Goal: Transaction & Acquisition: Purchase product/service

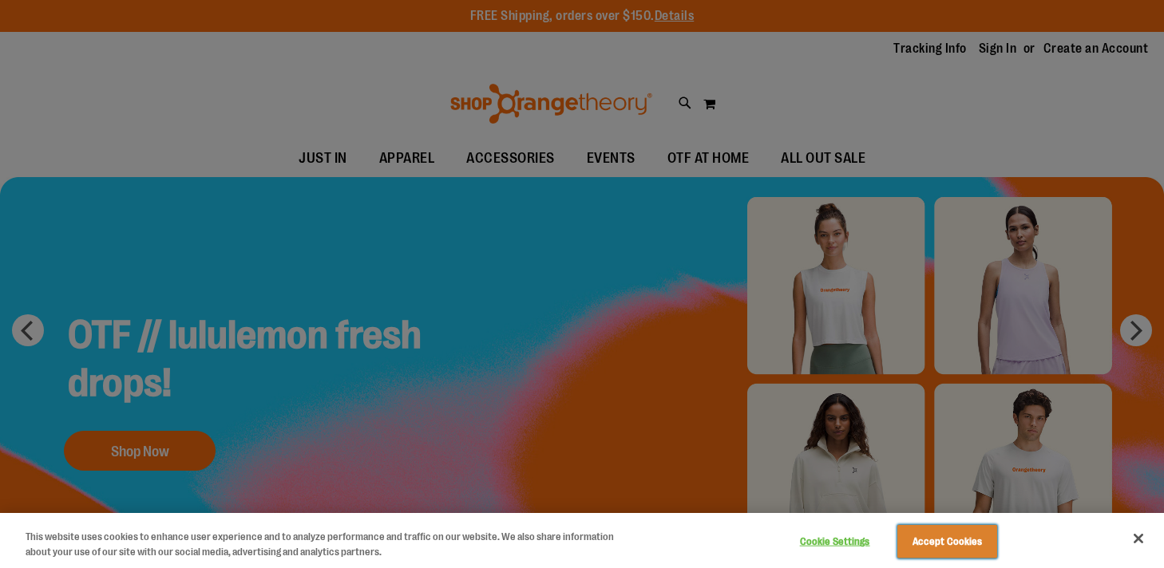
click at [924, 556] on button "Accept Cookies" at bounding box center [947, 542] width 100 height 34
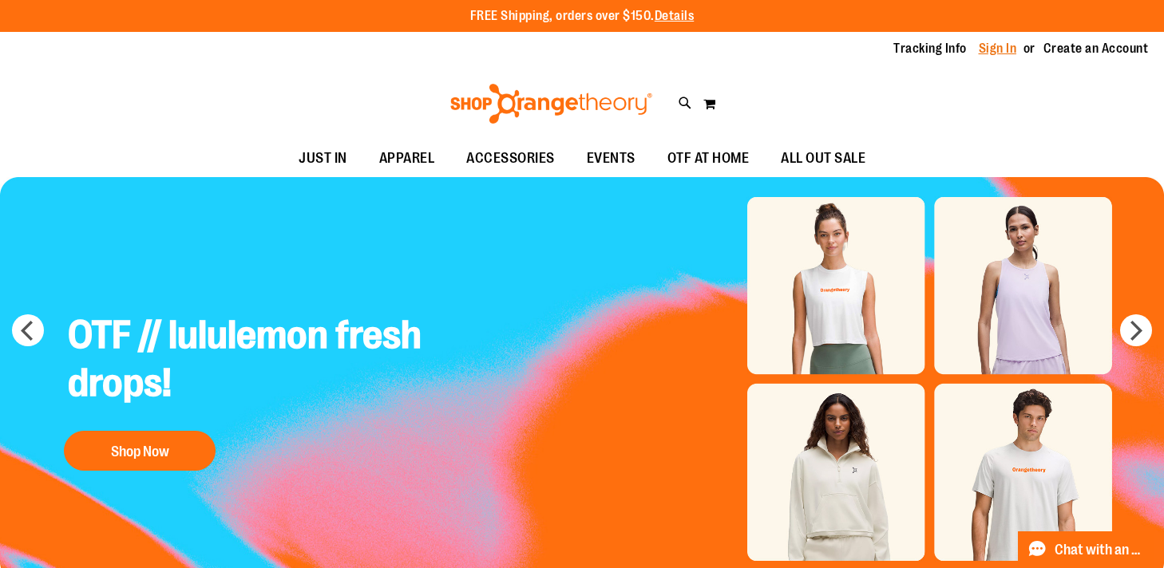
click at [1006, 49] on link "Sign In" at bounding box center [998, 49] width 38 height 18
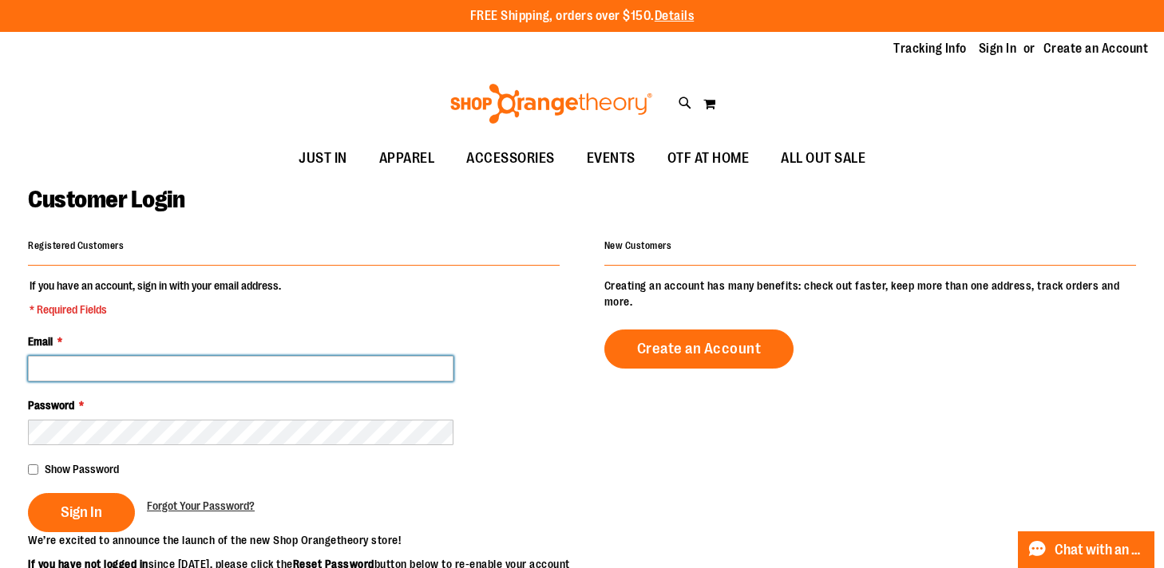
click at [306, 366] on input "Email *" at bounding box center [240, 369] width 425 height 26
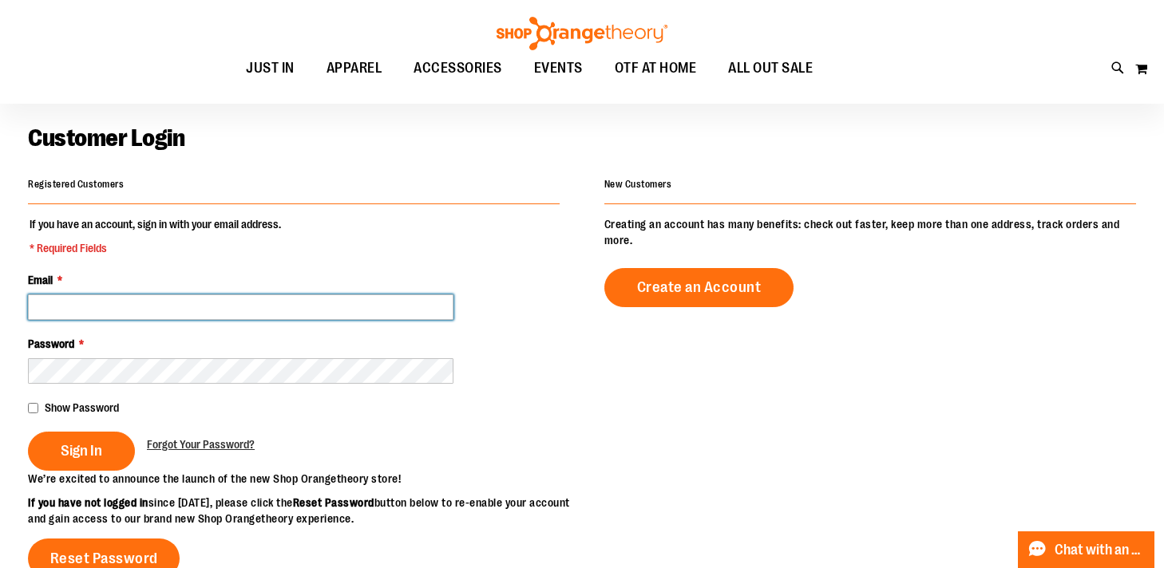
scroll to position [62, 0]
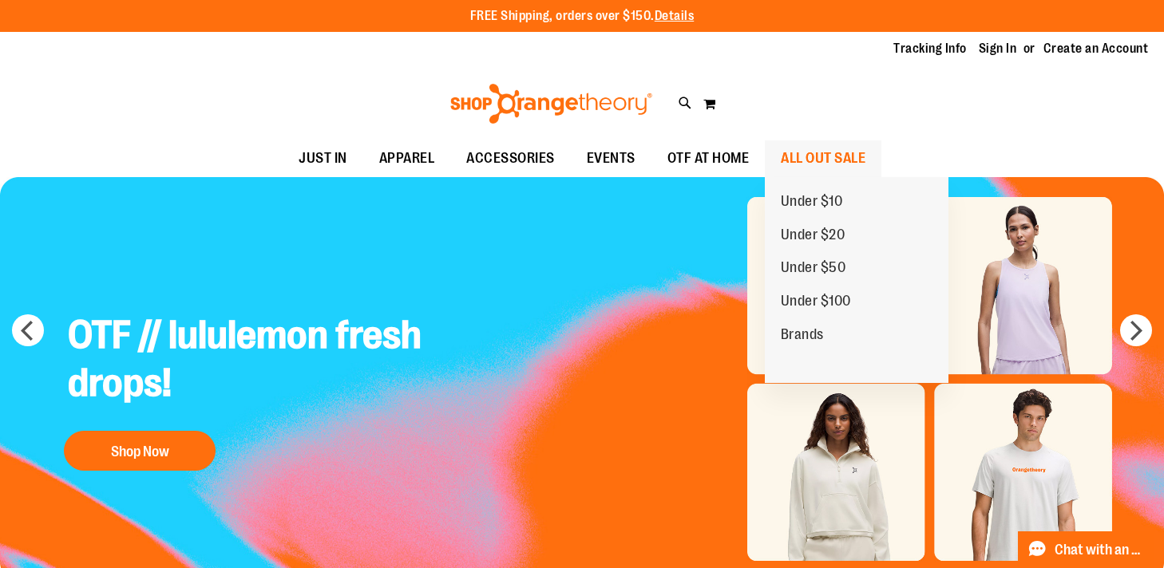
click at [799, 167] on span "ALL OUT SALE" at bounding box center [823, 158] width 85 height 36
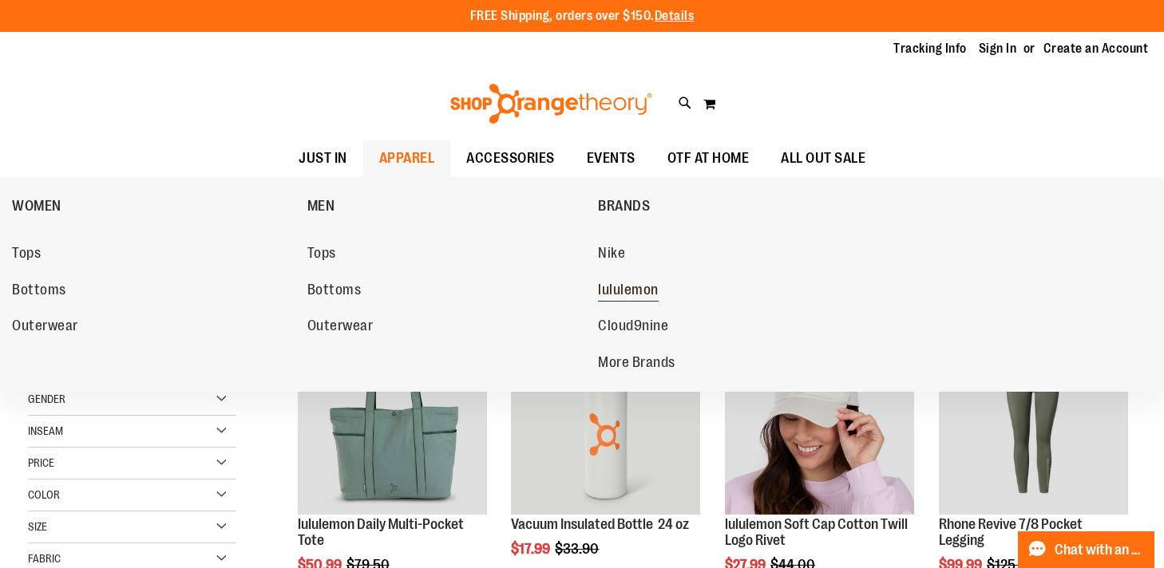
click at [640, 288] on span "lululemon" at bounding box center [628, 292] width 61 height 20
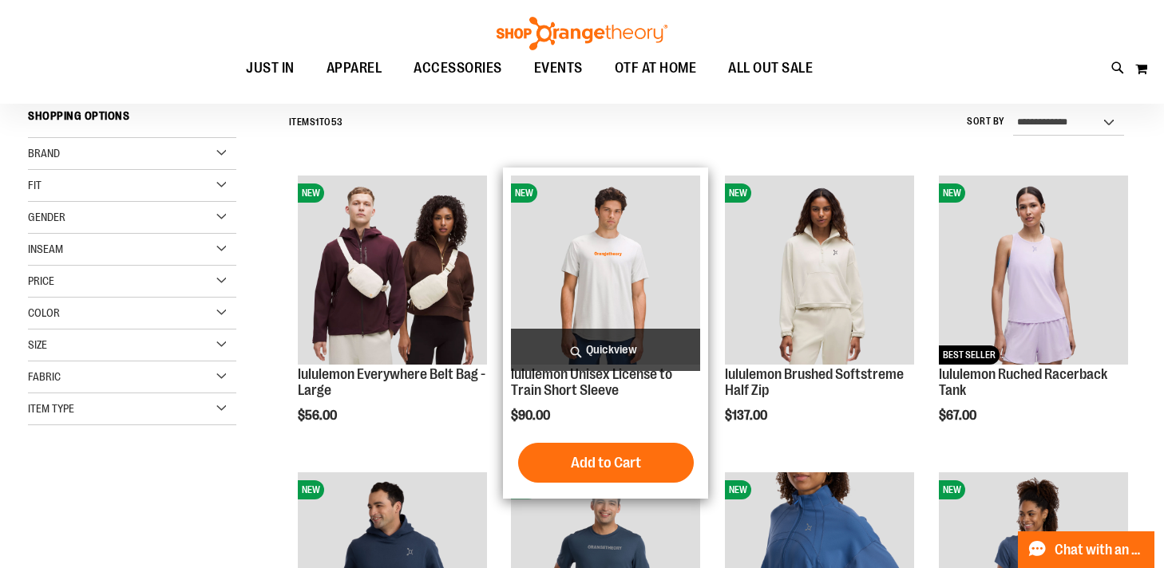
scroll to position [152, 0]
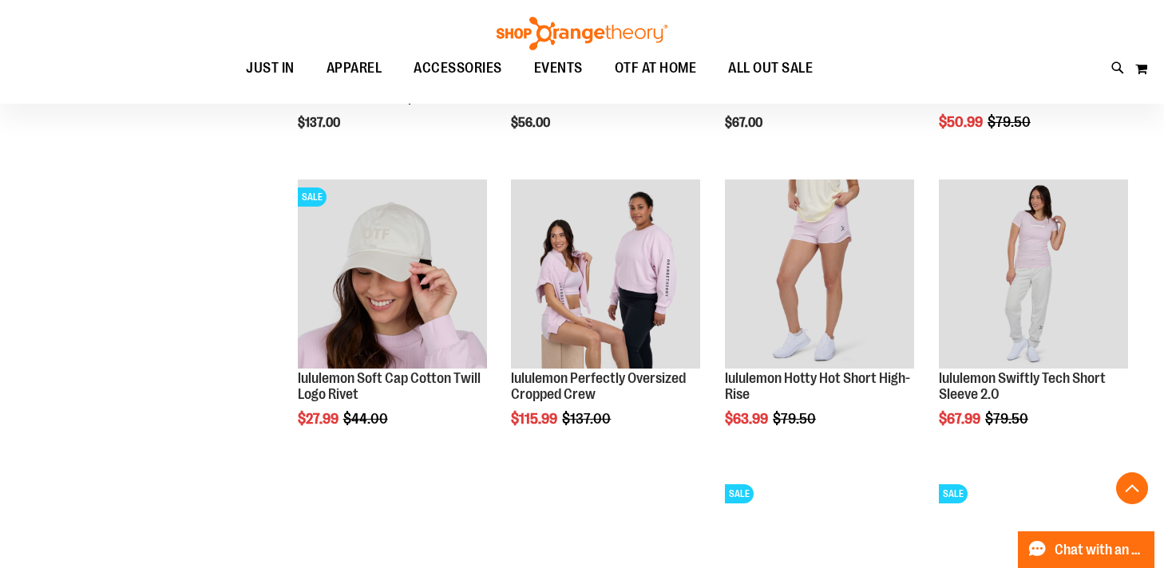
scroll to position [1334, 0]
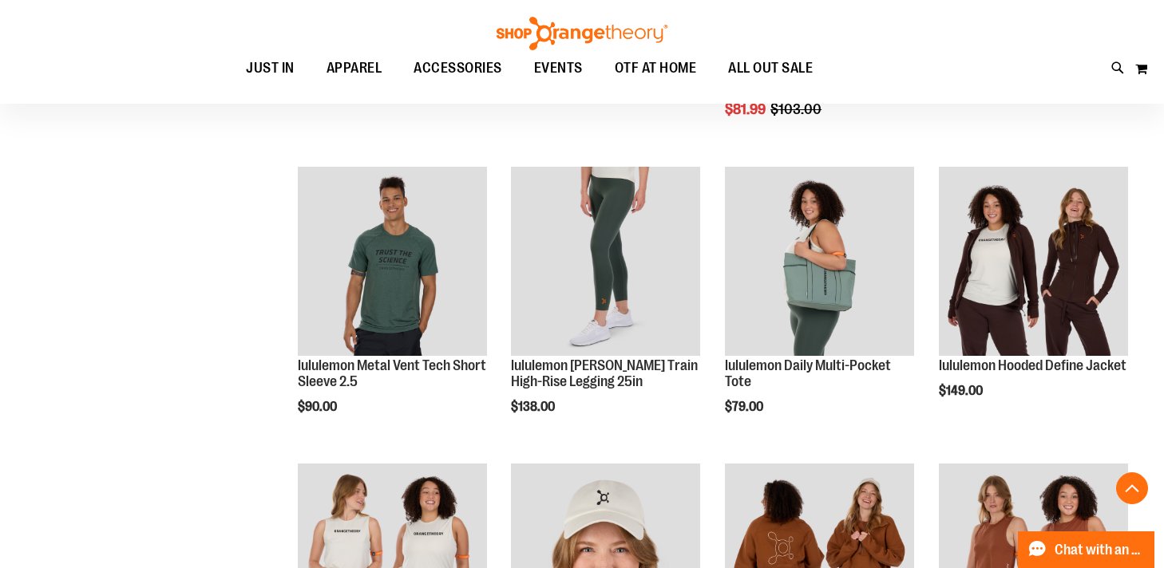
scroll to position [1940, 0]
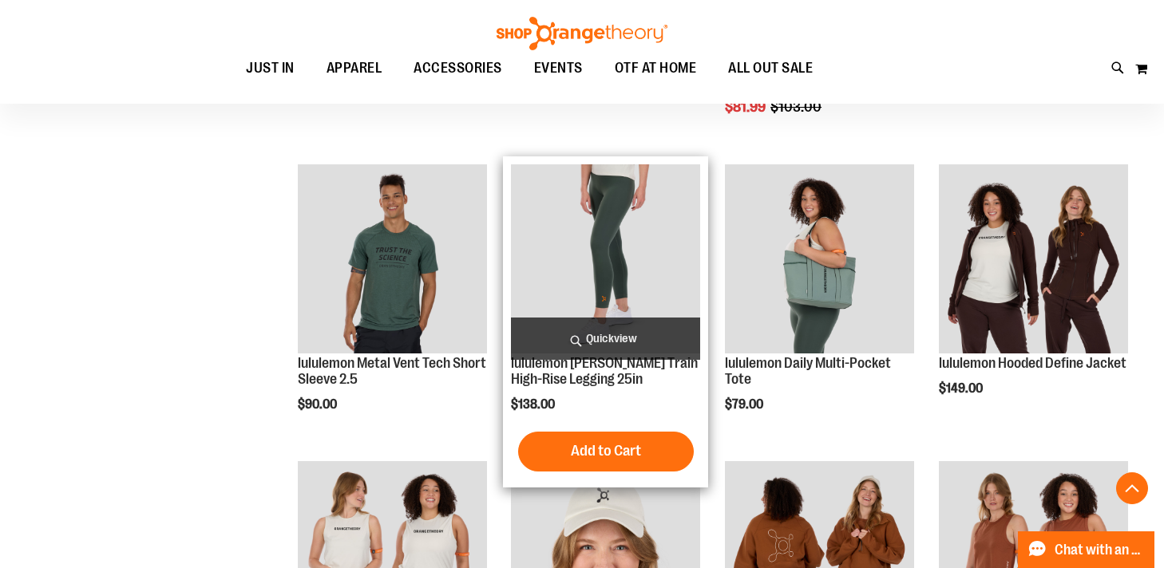
click at [552, 287] on img "product" at bounding box center [605, 258] width 189 height 189
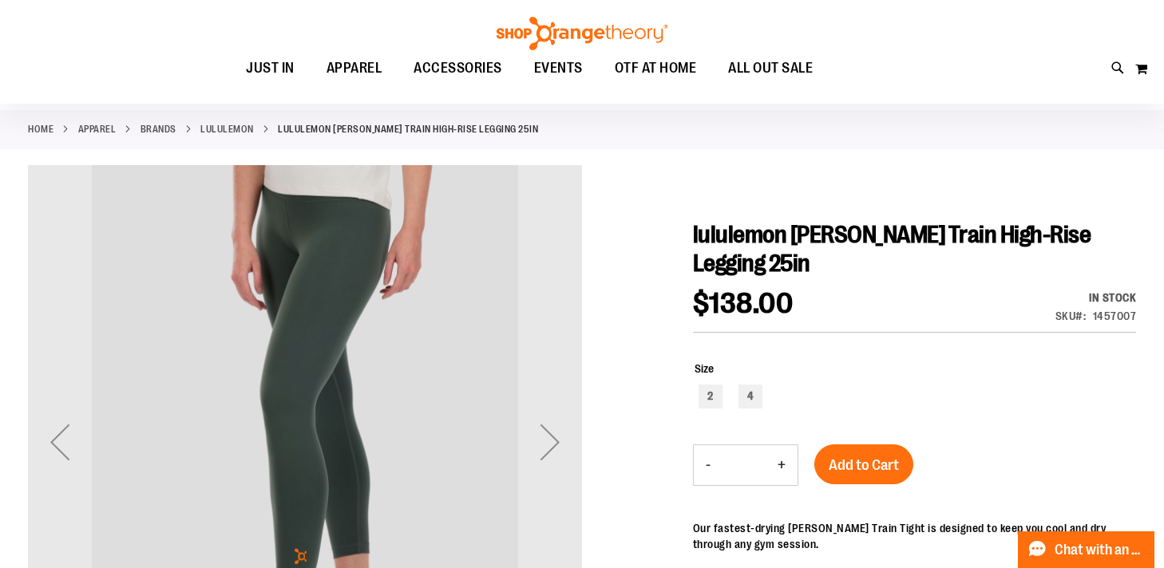
scroll to position [25, 0]
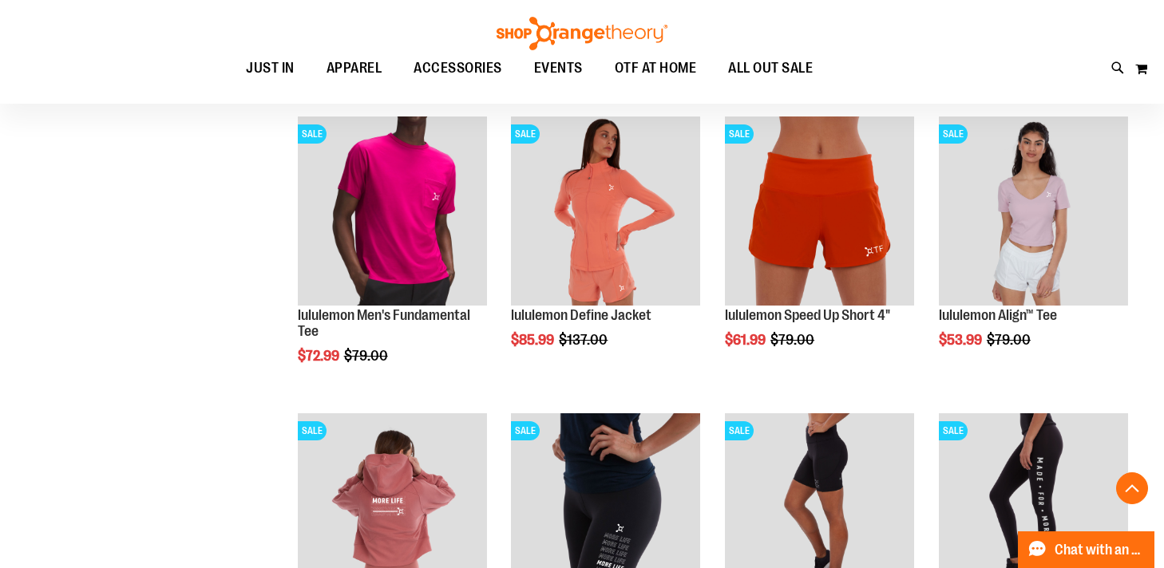
scroll to position [1258, 0]
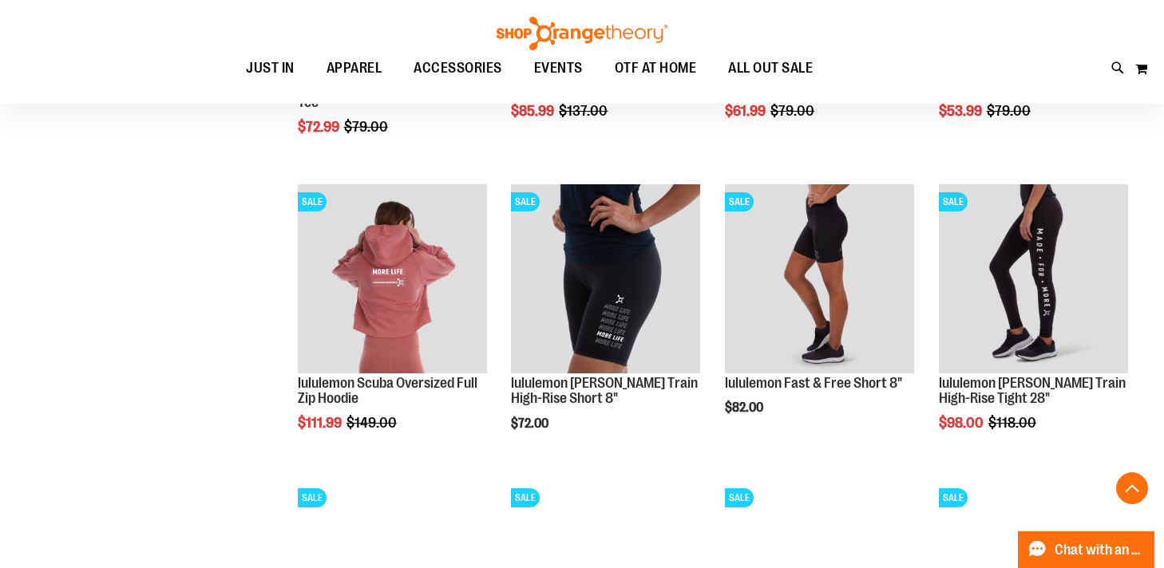
scroll to position [1464, 0]
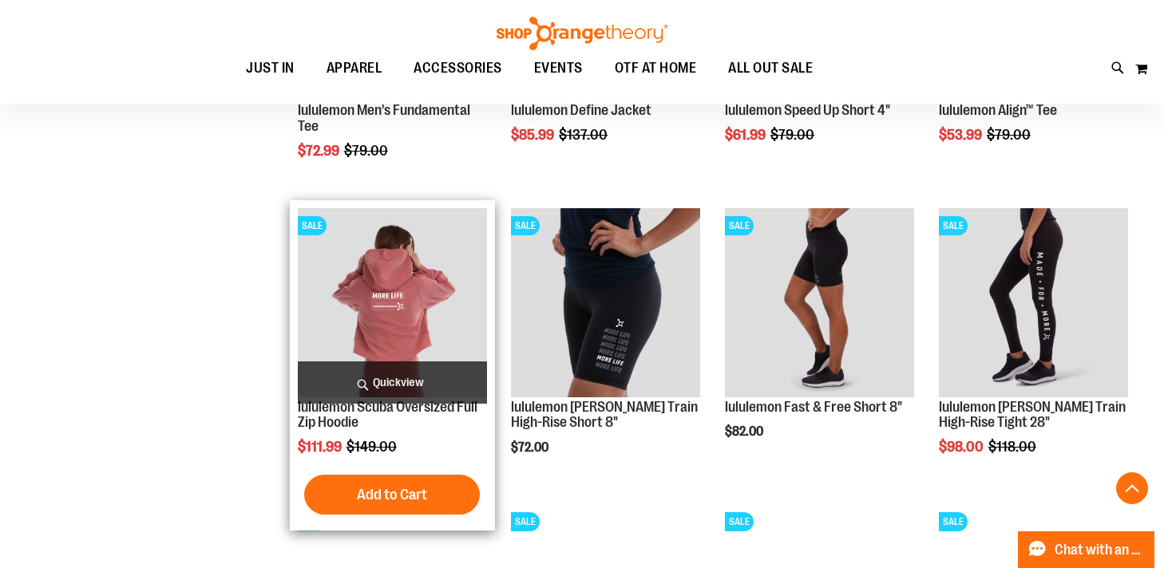
click at [372, 323] on img "product" at bounding box center [392, 302] width 189 height 189
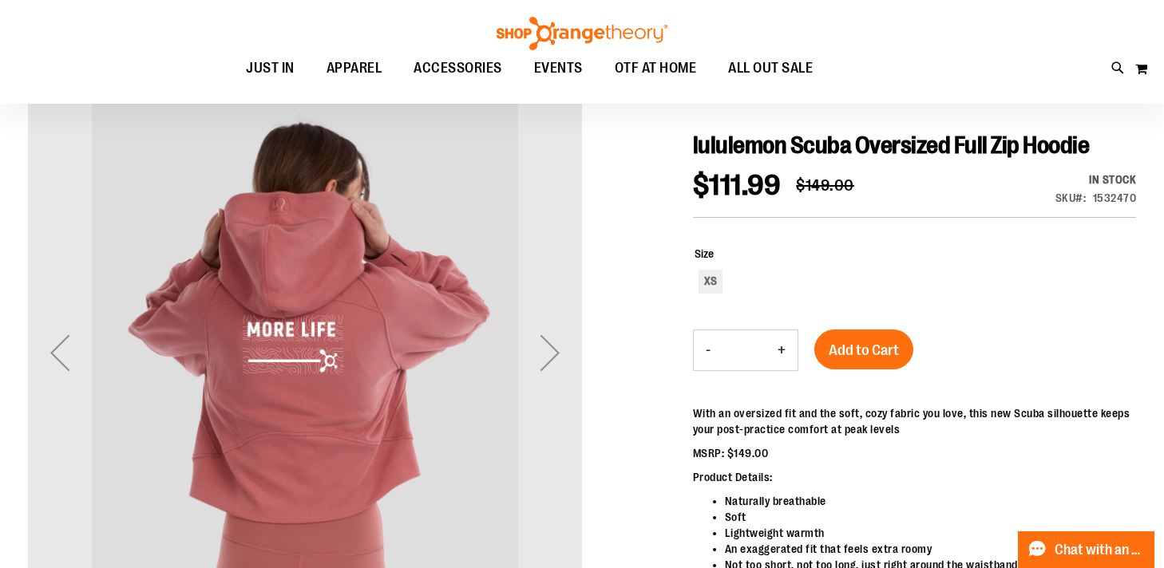
scroll to position [176, 0]
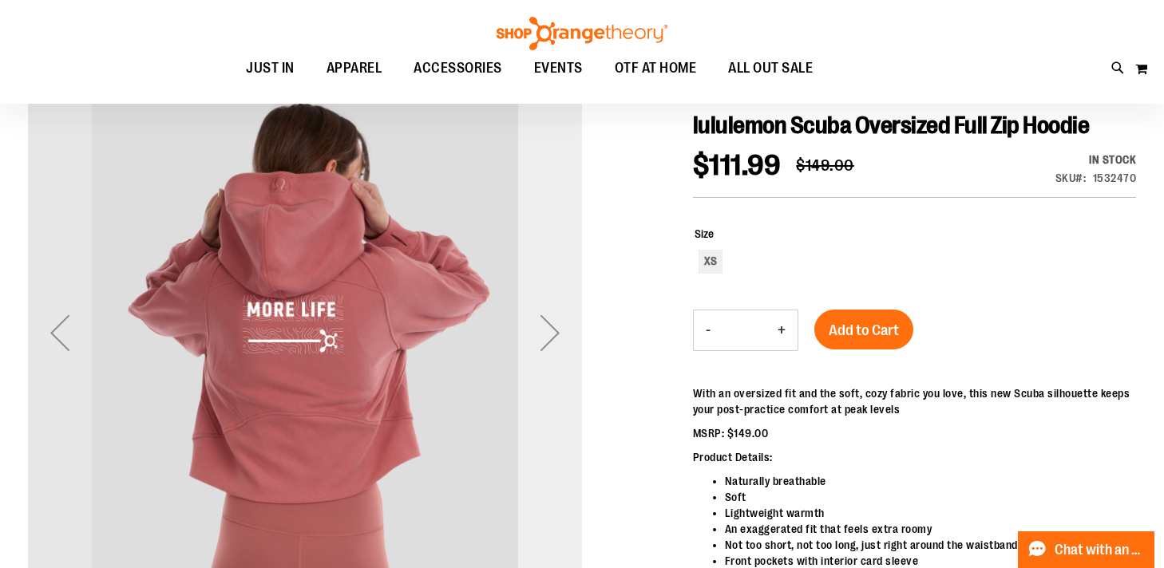
click at [556, 338] on div "Next" at bounding box center [550, 333] width 64 height 64
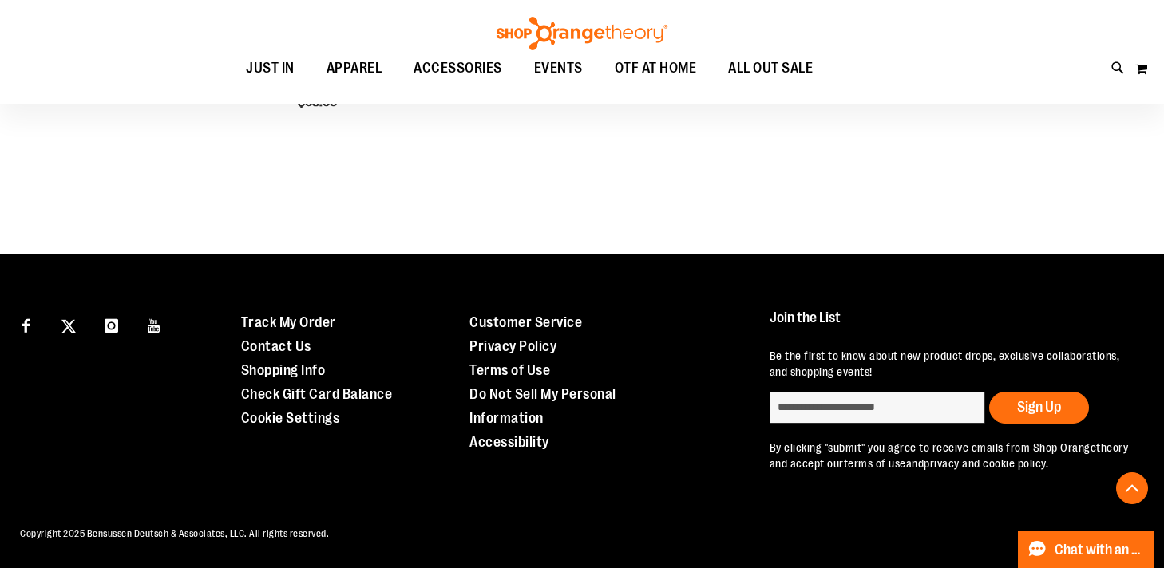
scroll to position [605, 0]
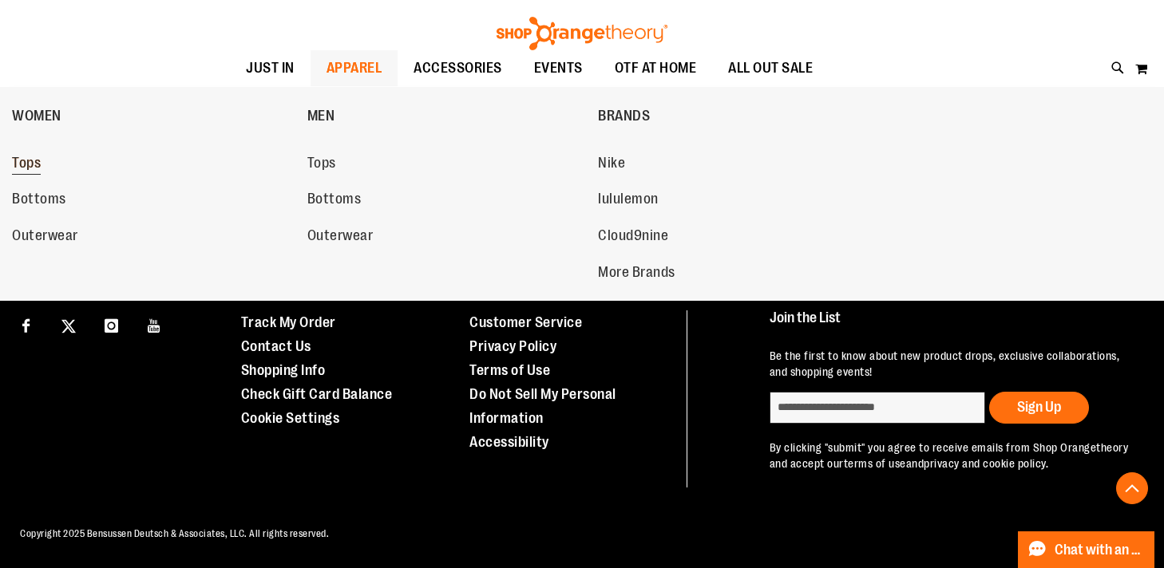
click at [46, 164] on link "Tops" at bounding box center [151, 163] width 279 height 29
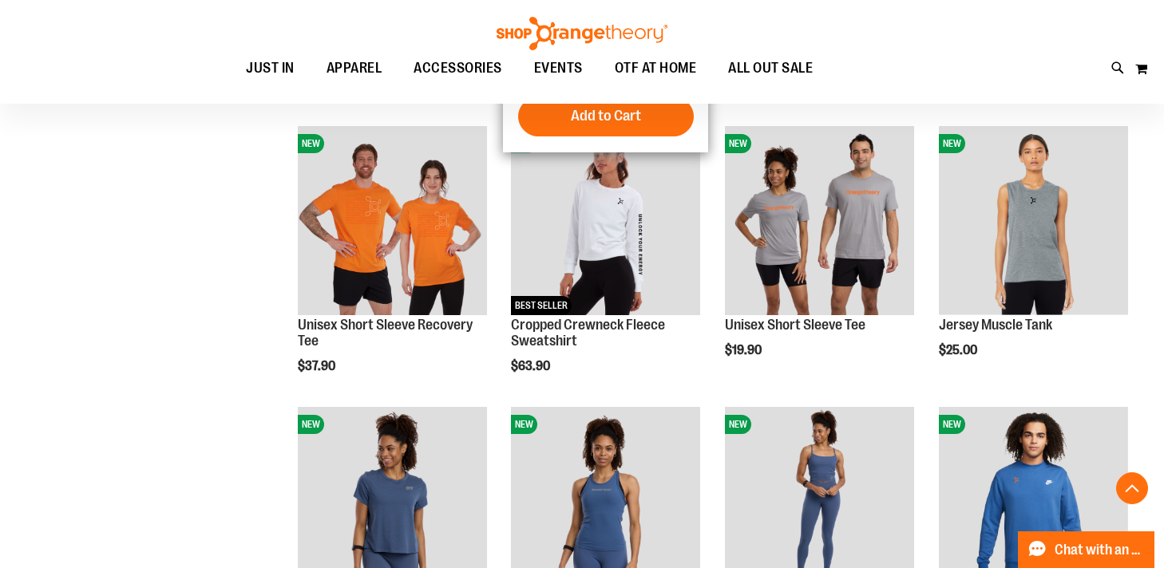
scroll to position [1040, 0]
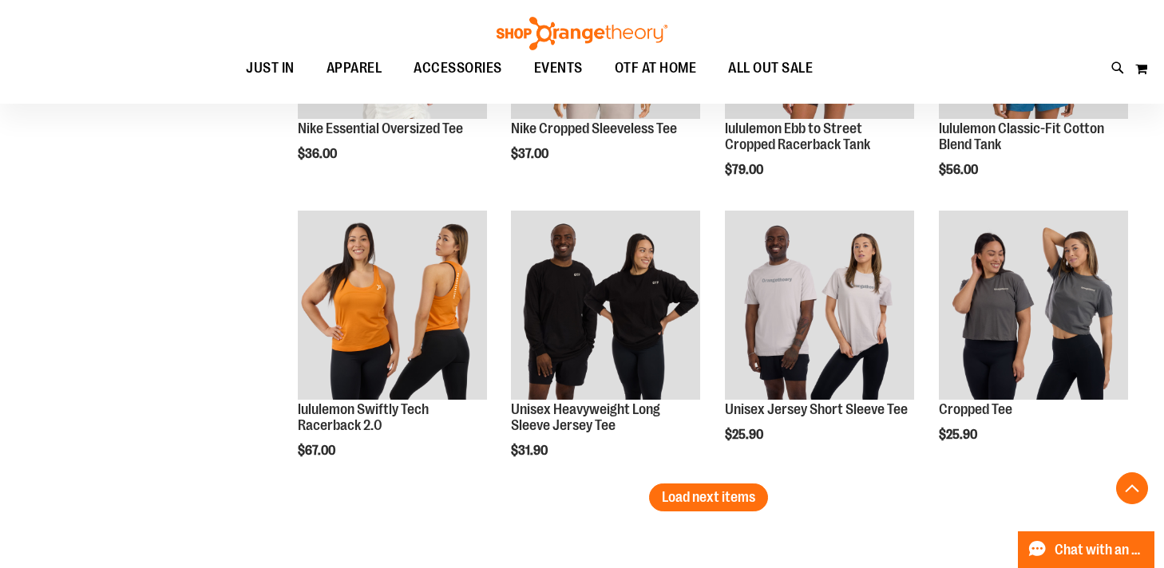
scroll to position [2374, 0]
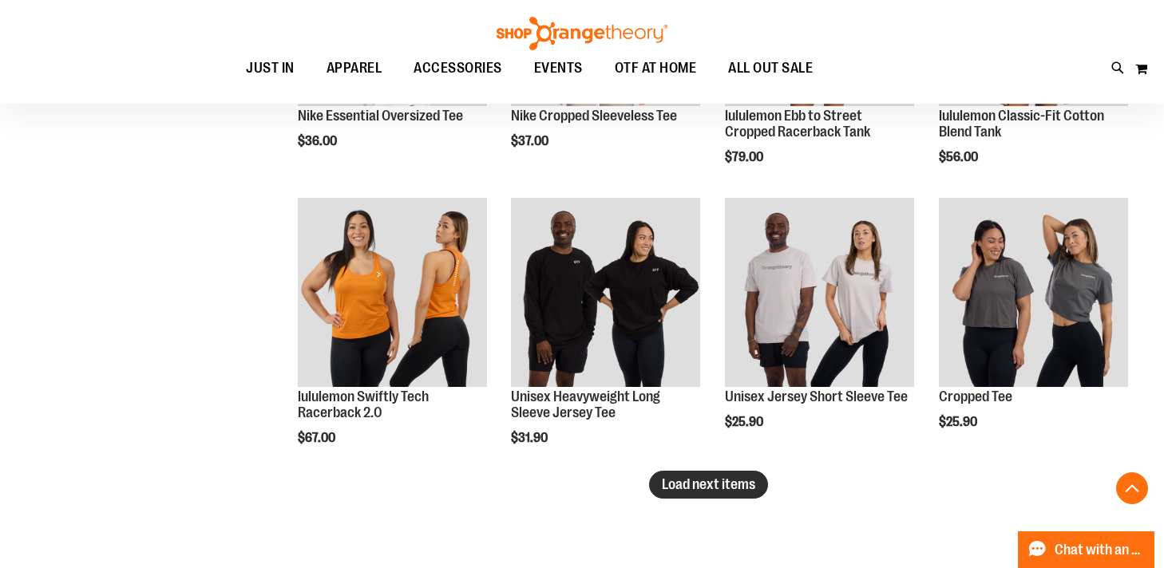
click at [742, 491] on span "Load next items" at bounding box center [708, 485] width 93 height 16
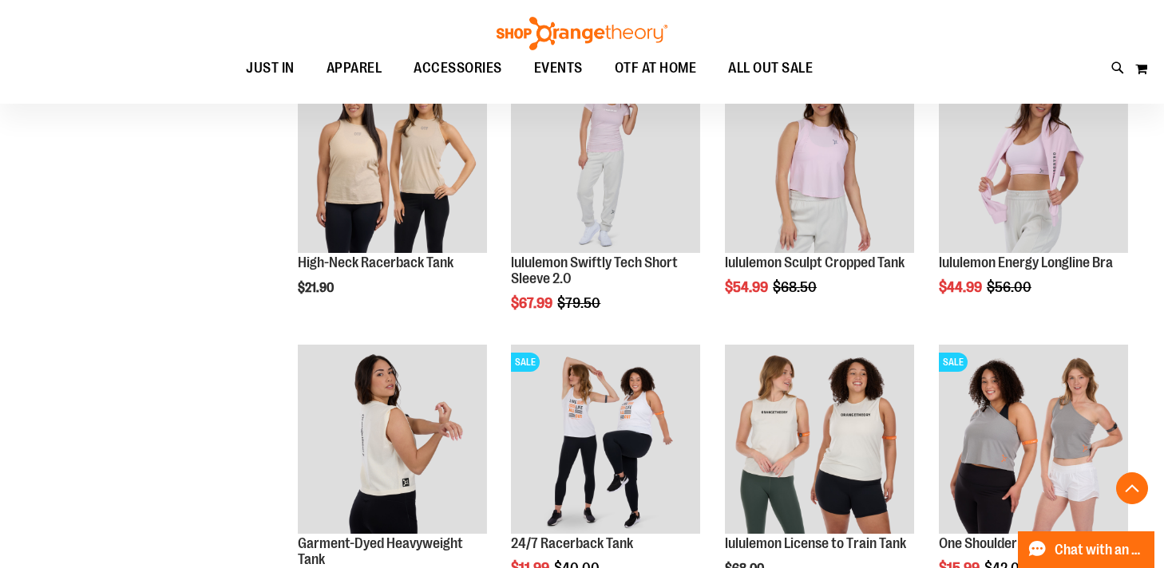
scroll to position [2629, 0]
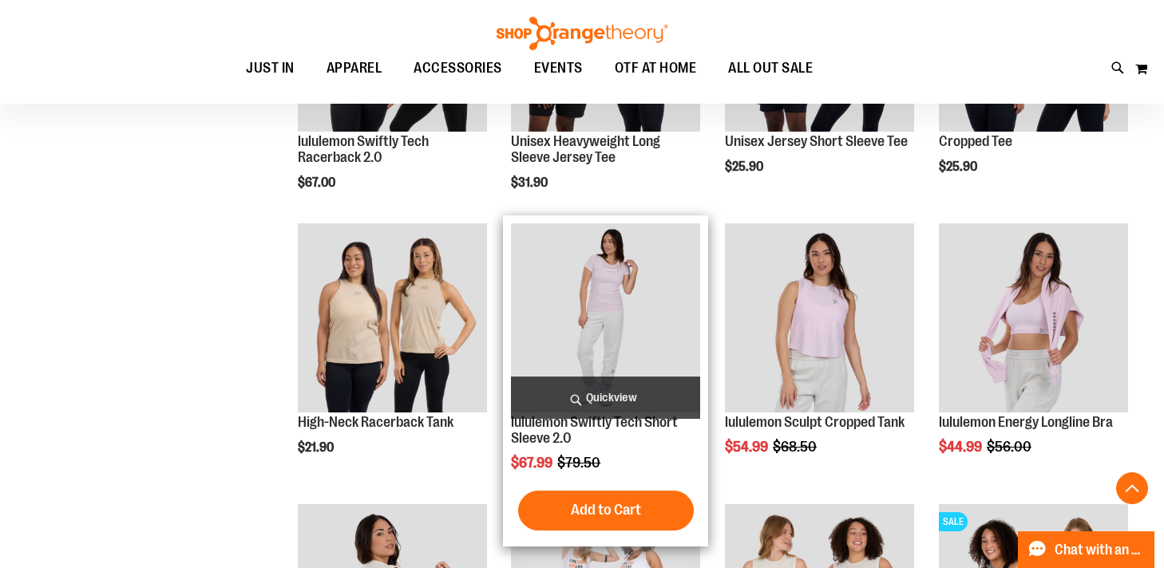
click at [560, 305] on img "product" at bounding box center [605, 317] width 189 height 189
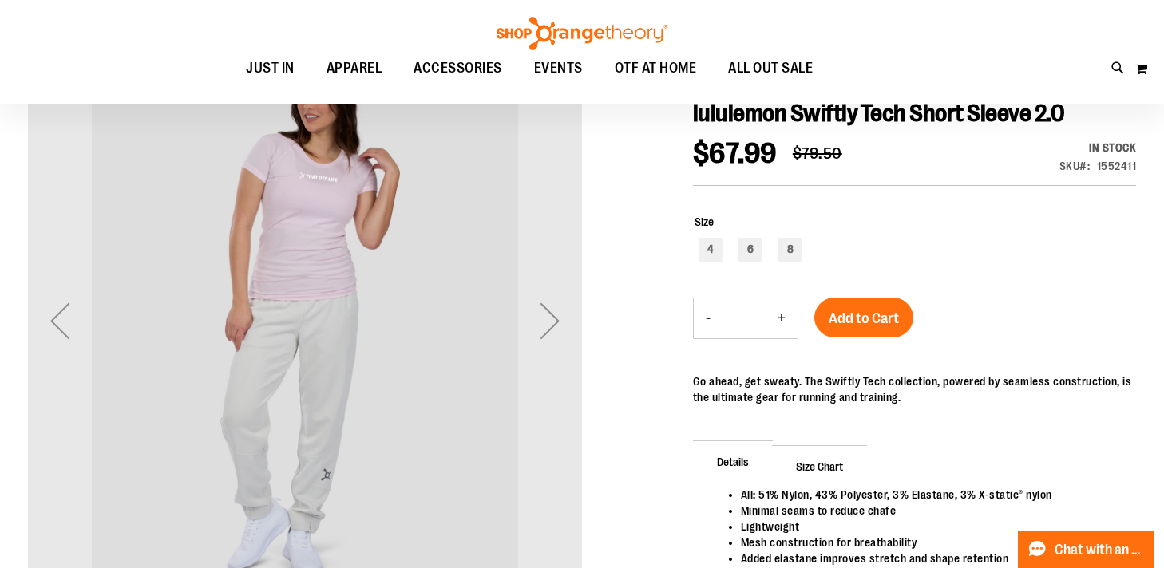
scroll to position [188, 0]
click at [544, 312] on div "Next" at bounding box center [550, 320] width 64 height 64
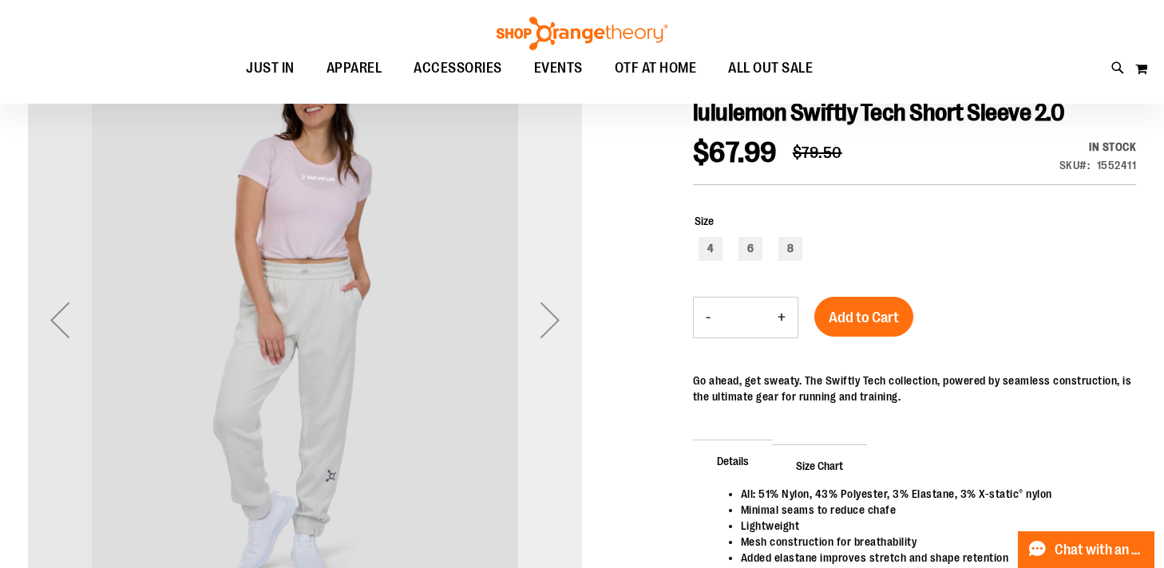
click at [544, 312] on div "Next" at bounding box center [550, 320] width 64 height 64
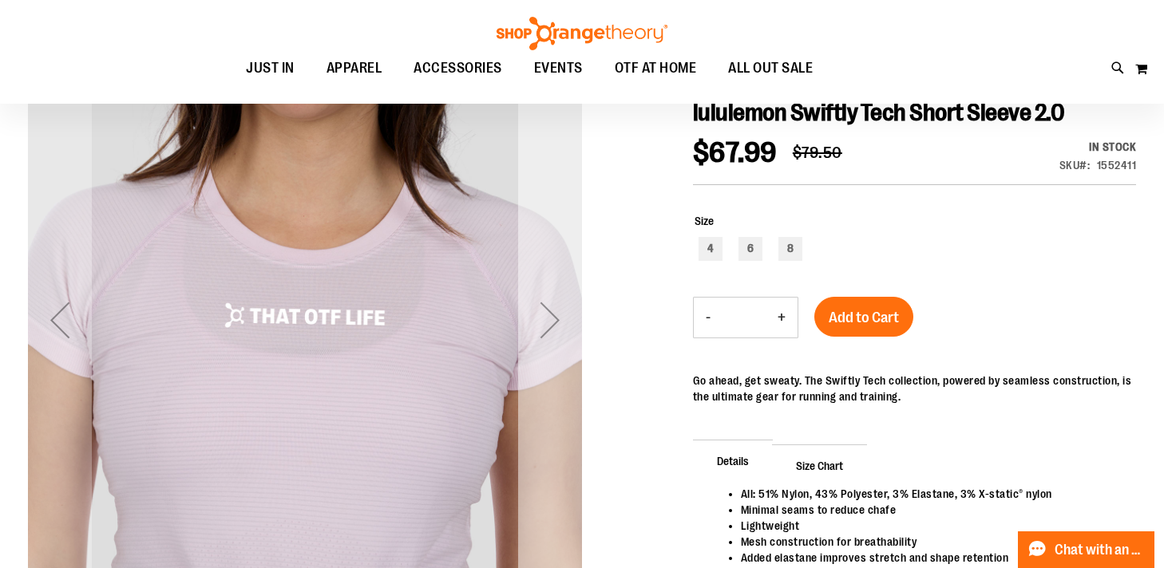
click at [544, 312] on div "Next" at bounding box center [550, 320] width 64 height 64
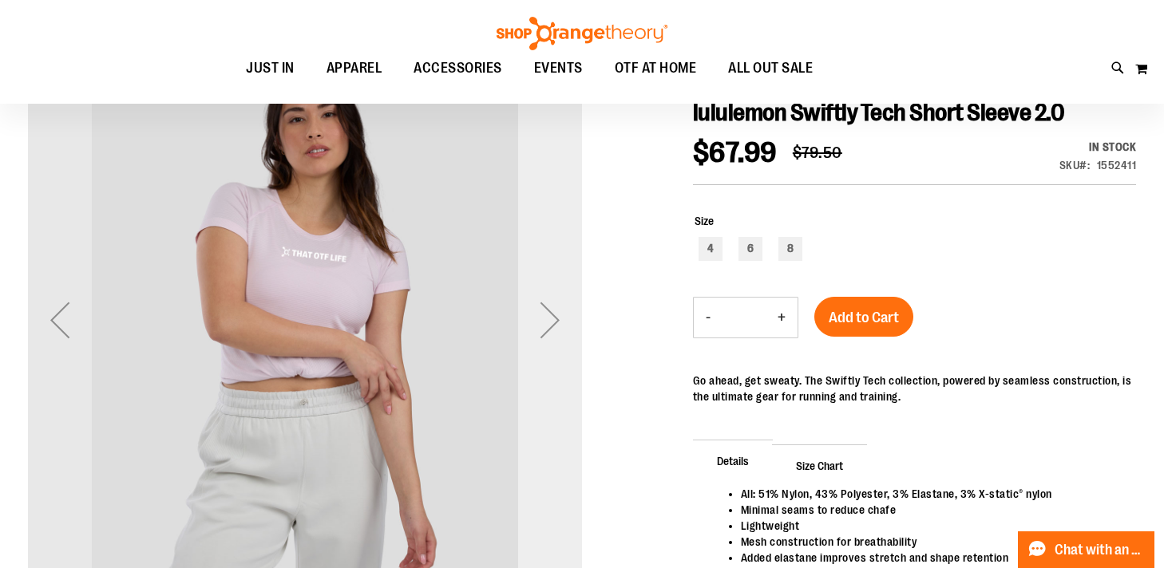
click at [544, 312] on div "Next" at bounding box center [550, 320] width 64 height 64
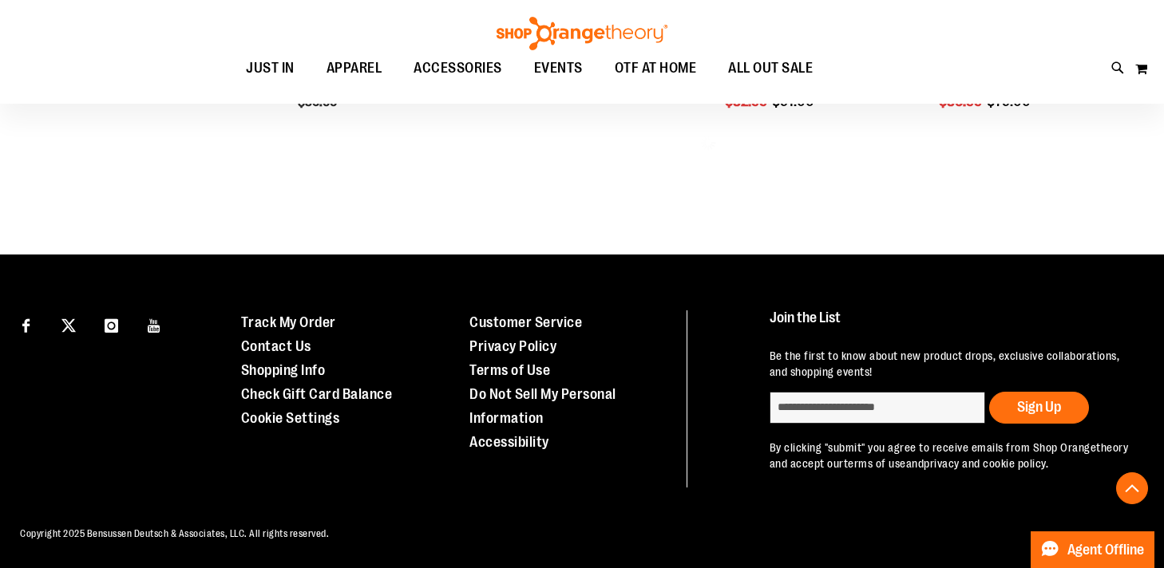
scroll to position [888, 0]
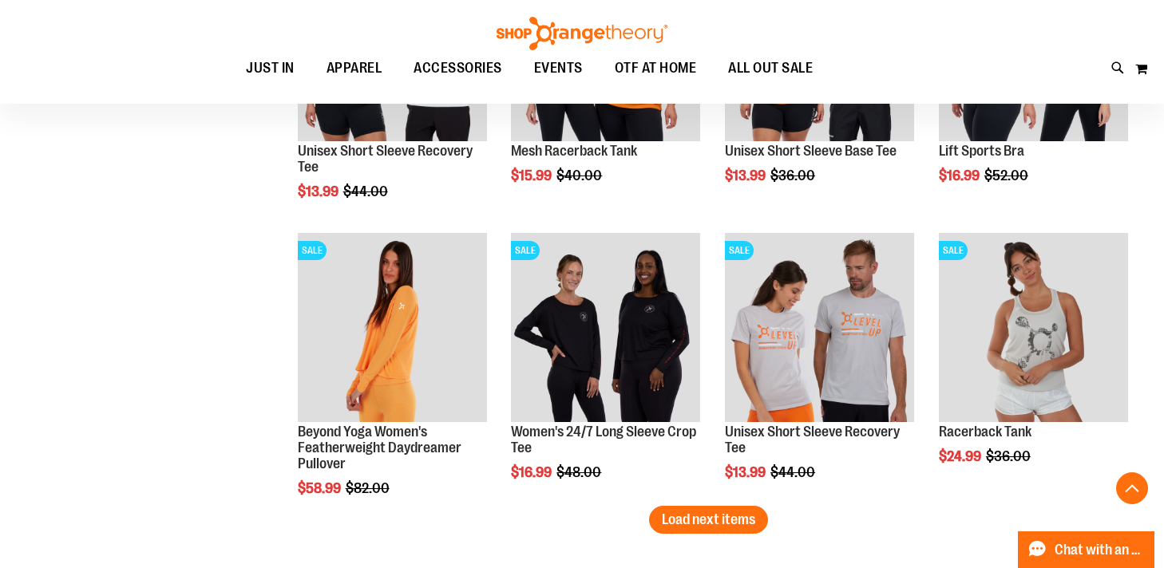
scroll to position [2210, 0]
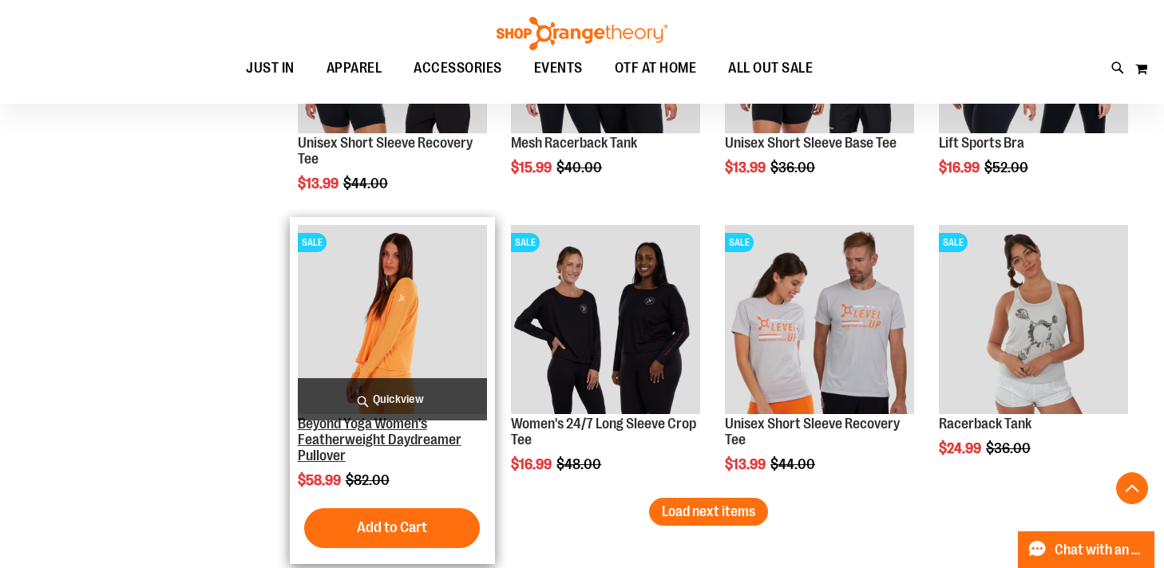
click at [301, 451] on link "Beyond Yoga Women's Featherweight Daydreamer Pullover" at bounding box center [380, 440] width 164 height 48
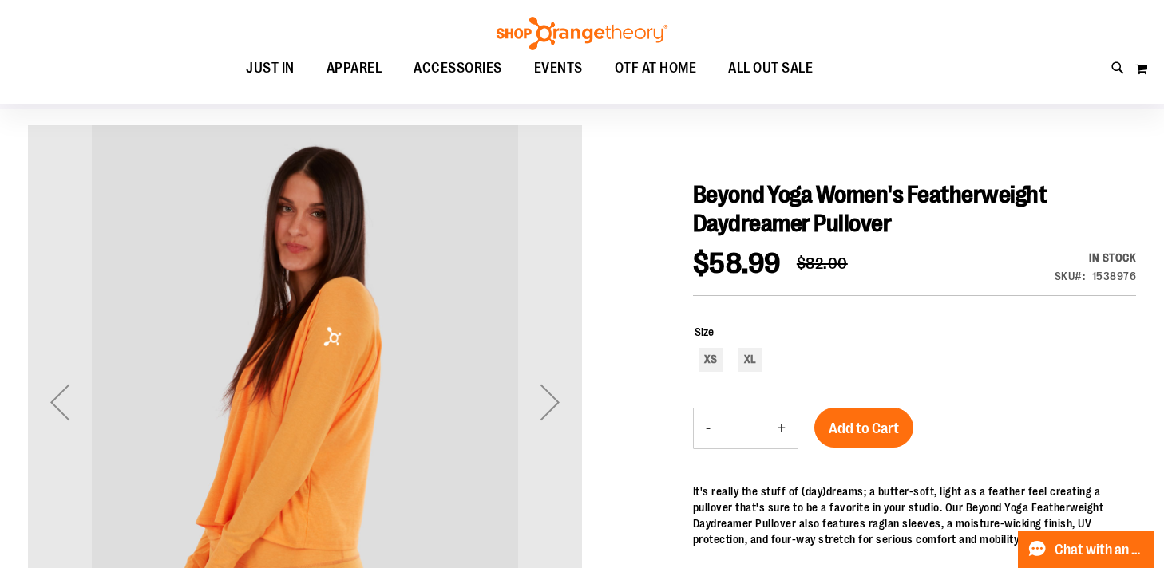
scroll to position [107, 0]
click at [562, 401] on div "Next" at bounding box center [550, 402] width 64 height 64
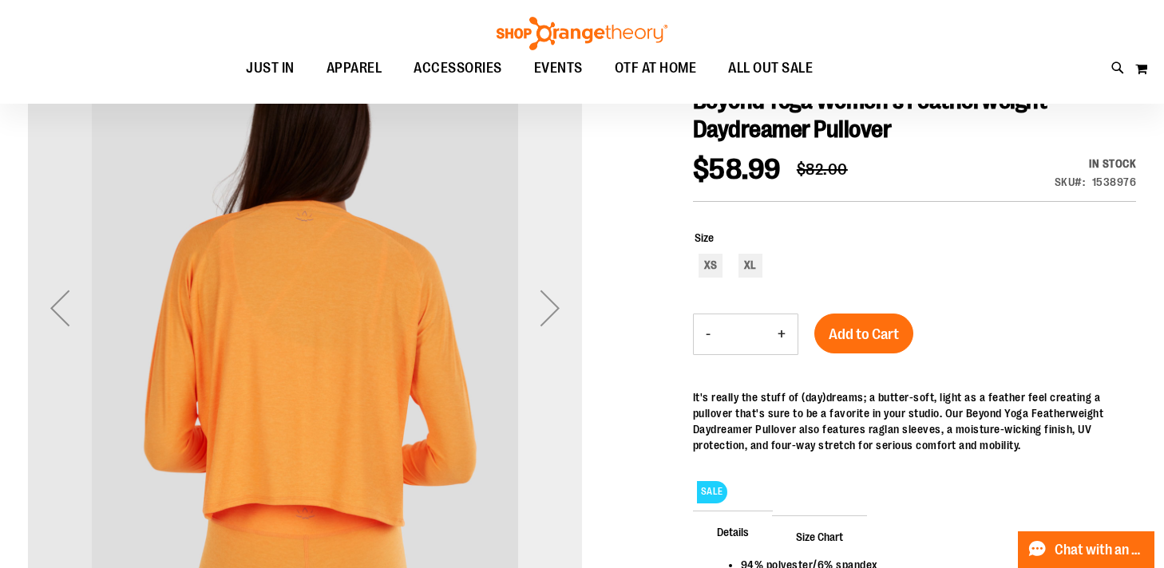
scroll to position [202, 0]
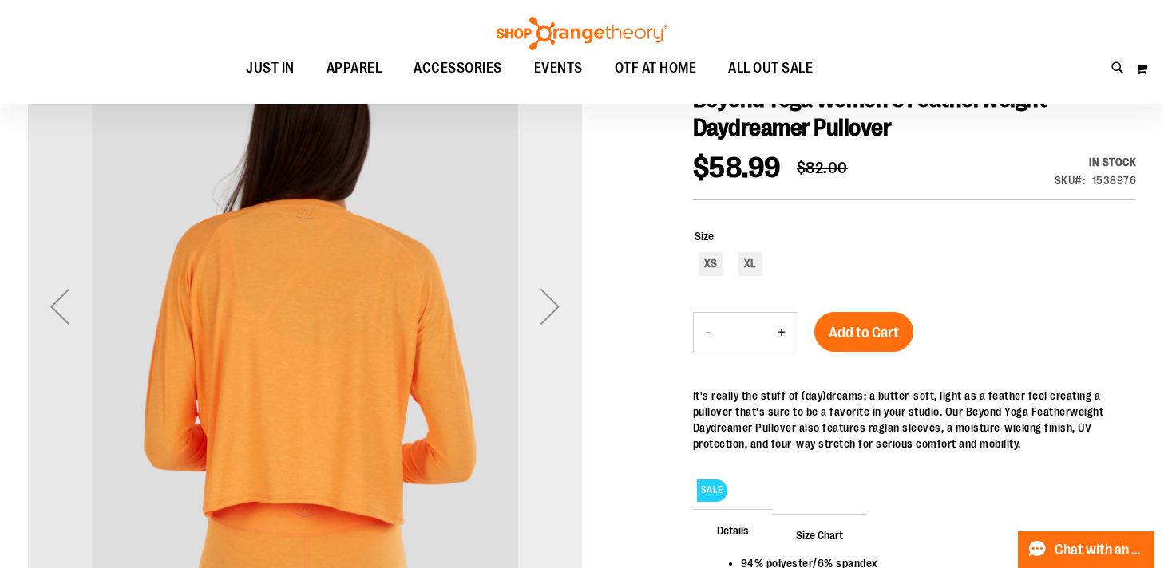
click at [561, 295] on div "Next" at bounding box center [550, 307] width 64 height 64
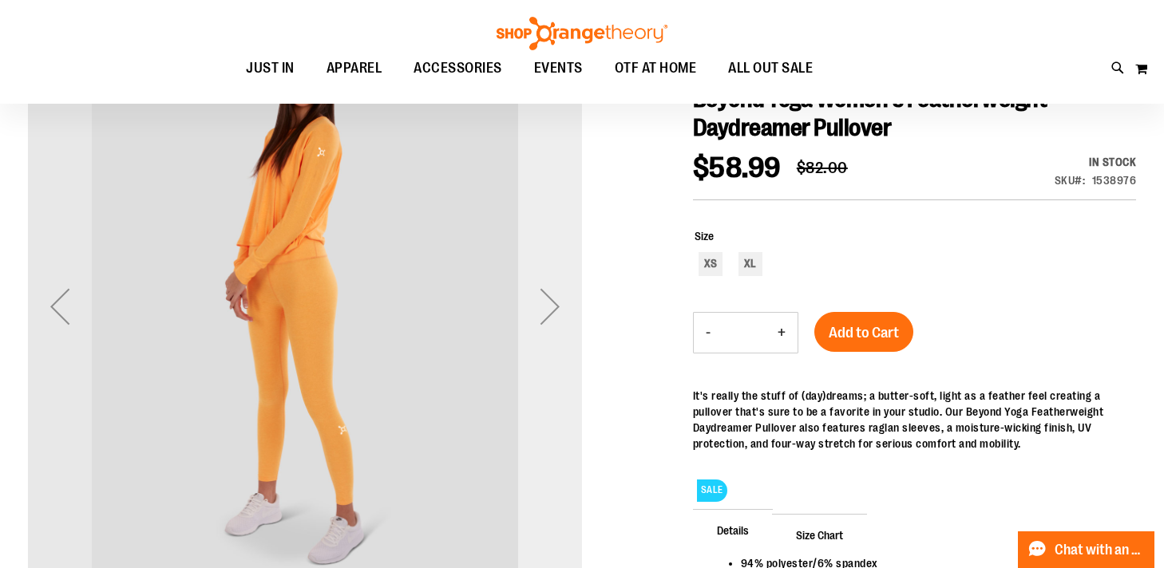
click at [561, 295] on div "Next" at bounding box center [550, 307] width 64 height 64
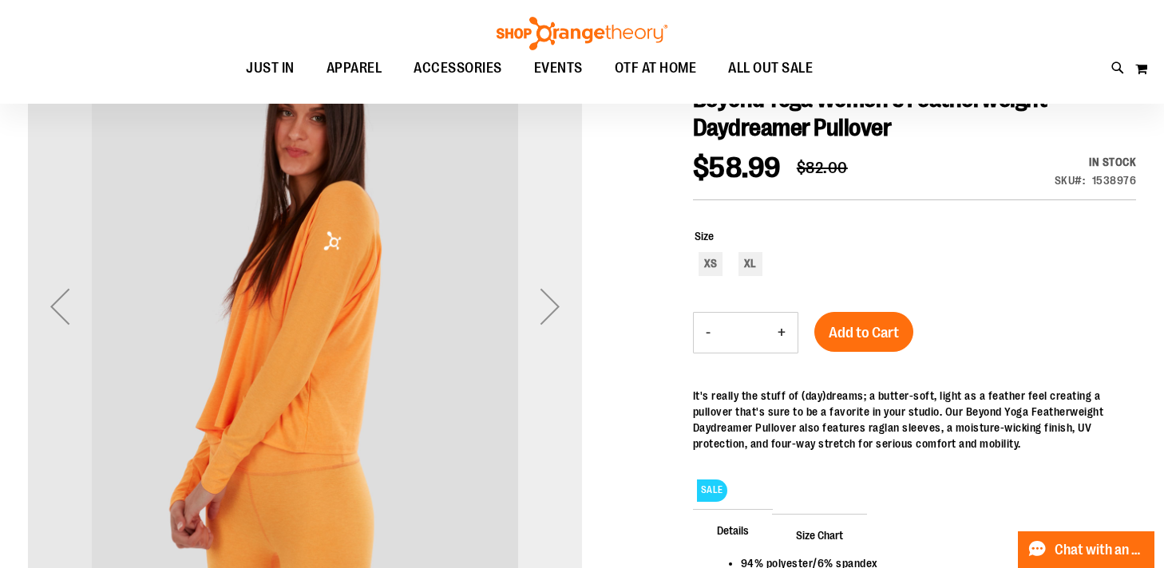
click at [561, 295] on div "Next" at bounding box center [550, 307] width 64 height 64
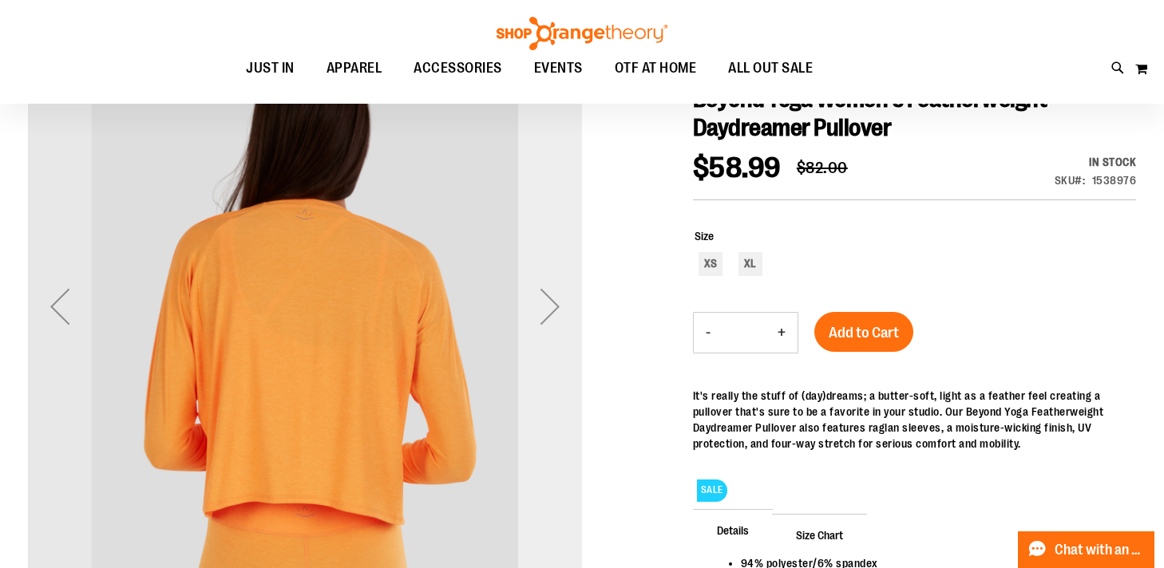
click at [561, 295] on div "Next" at bounding box center [550, 307] width 64 height 64
